Goal: Task Accomplishment & Management: Manage account settings

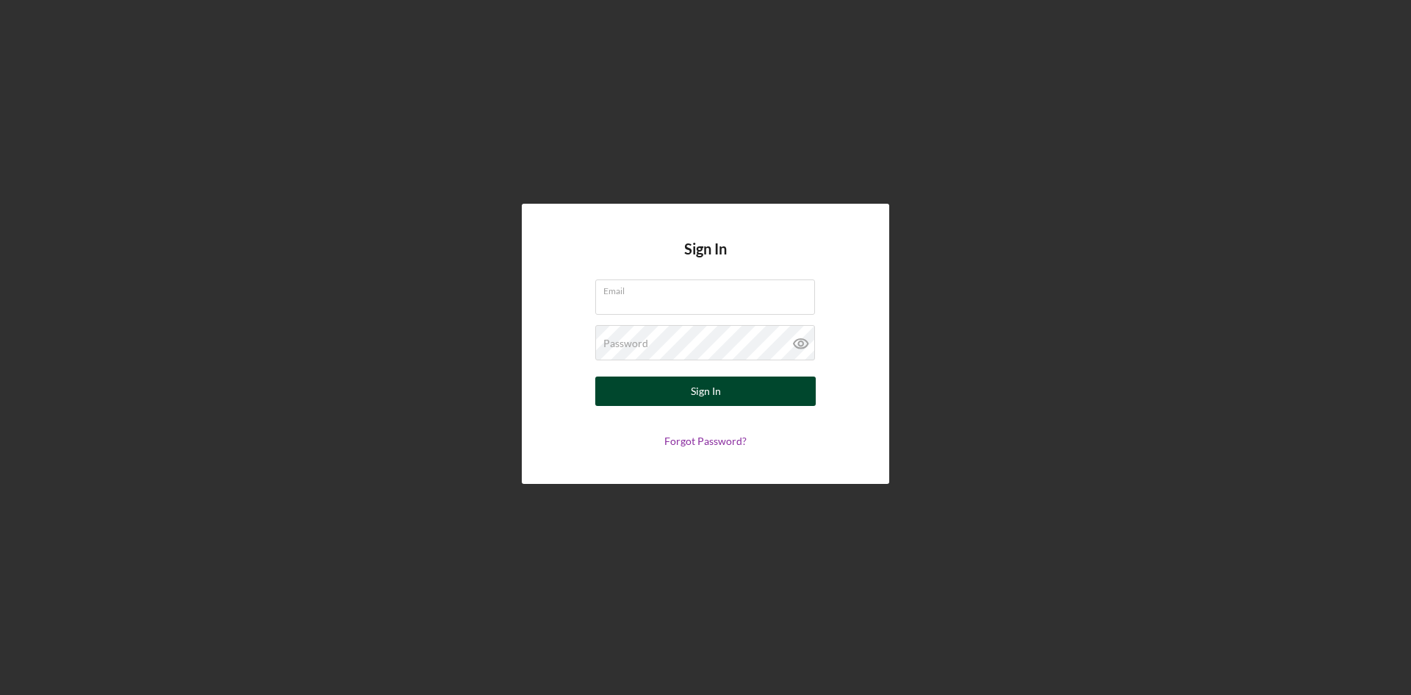
type input "[PERSON_NAME][EMAIL_ADDRESS][DOMAIN_NAME]"
click at [777, 392] on button "Sign In" at bounding box center [705, 390] width 221 height 29
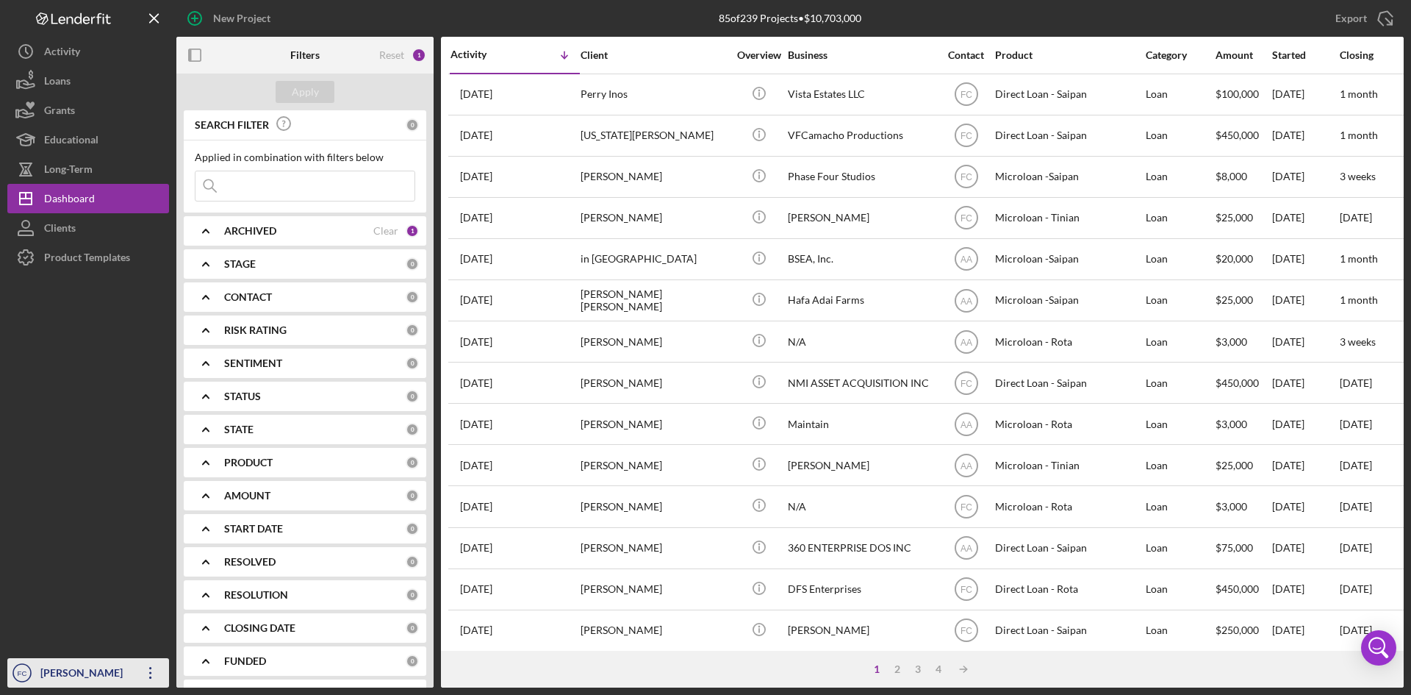
click at [52, 681] on div "[PERSON_NAME]" at bounding box center [85, 674] width 96 height 33
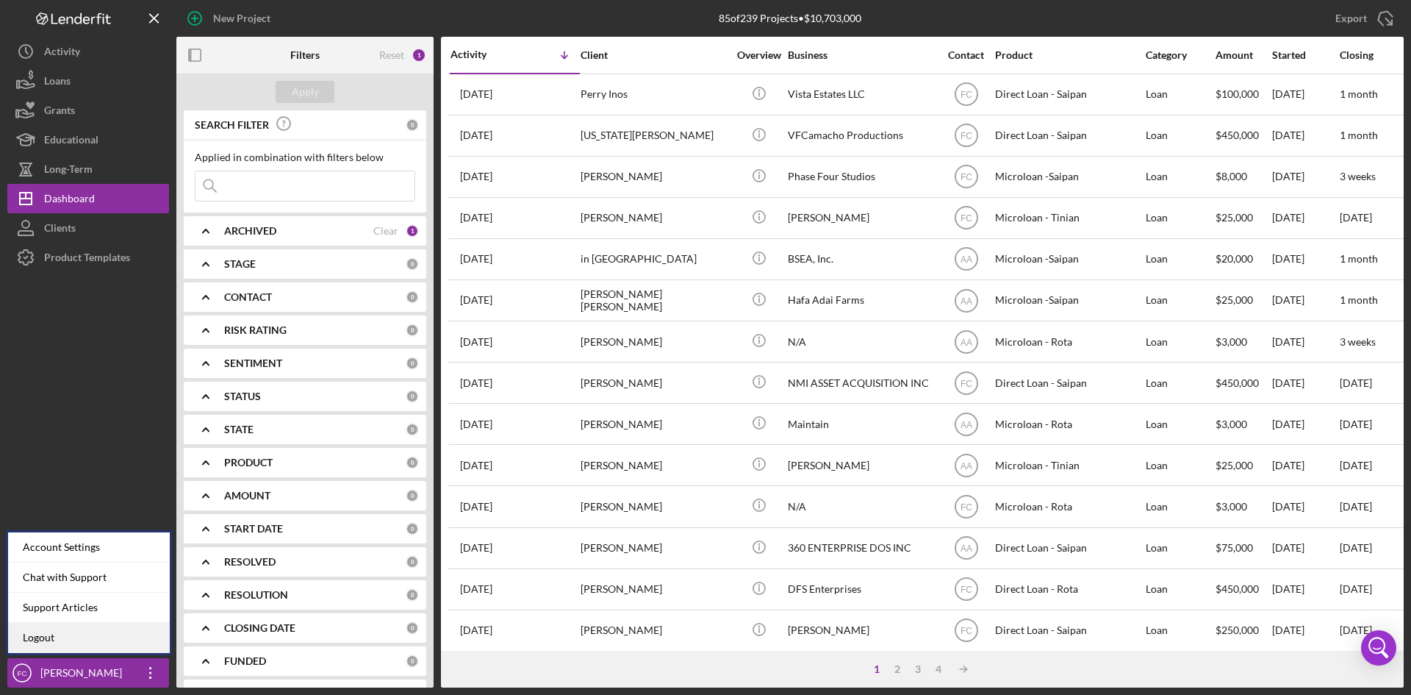
click at [60, 641] on link "Logout" at bounding box center [89, 638] width 162 height 30
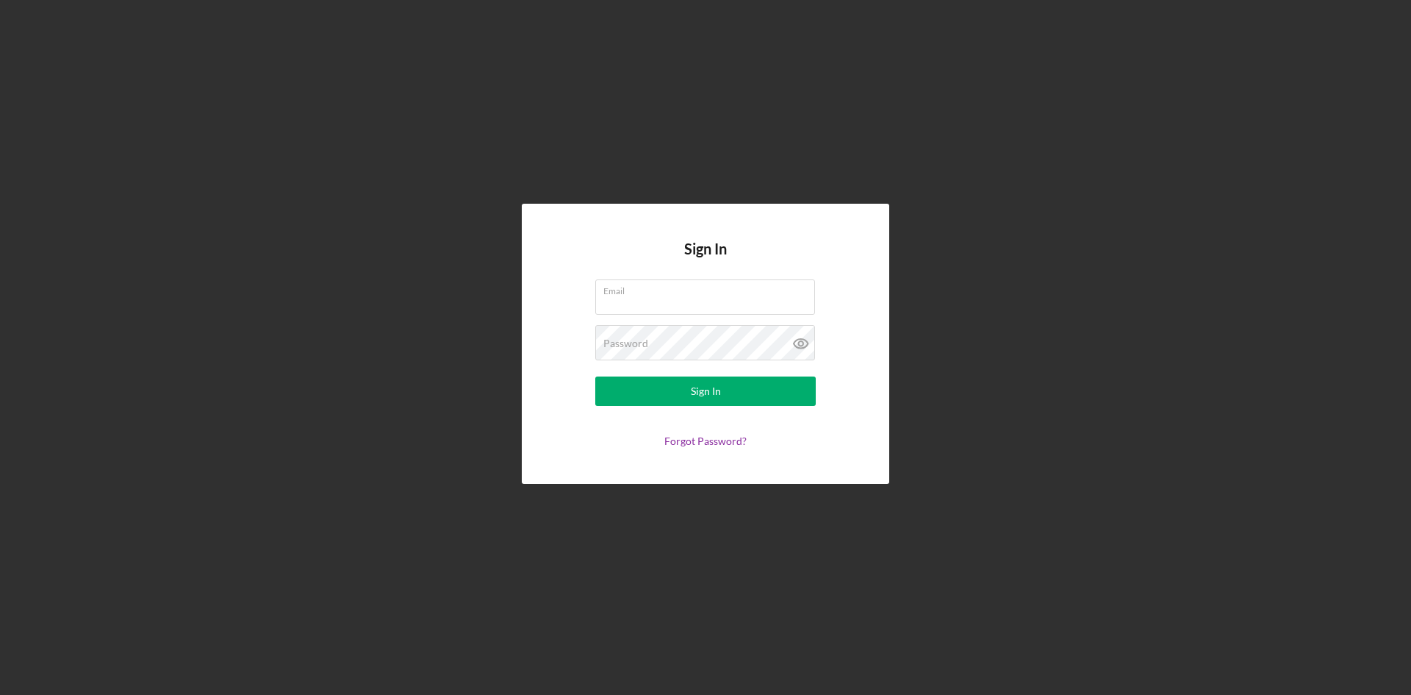
type input "[PERSON_NAME][EMAIL_ADDRESS][DOMAIN_NAME]"
